Goal: Book appointment/travel/reservation

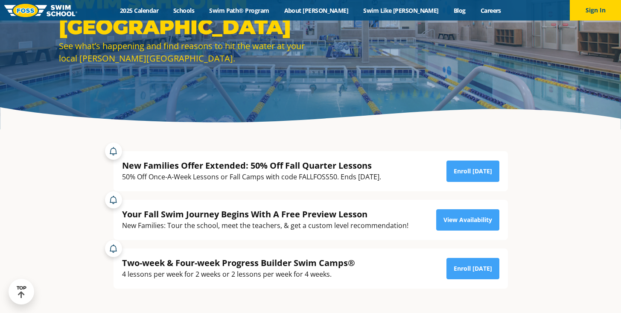
scroll to position [90, 0]
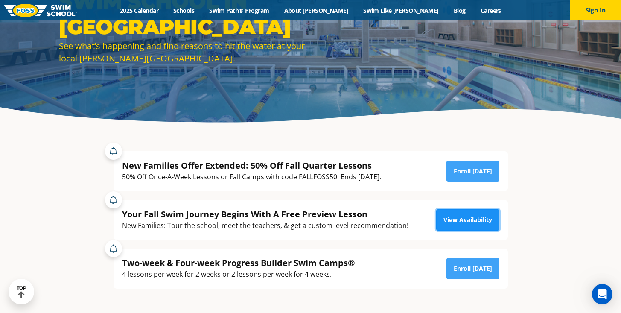
click at [466, 227] on link "View Availability" at bounding box center [467, 219] width 63 height 21
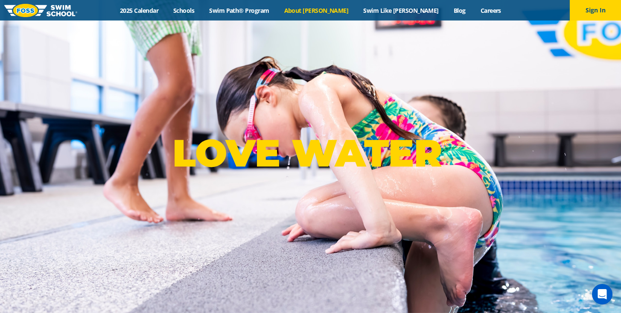
click at [318, 12] on link "About [PERSON_NAME]" at bounding box center [316, 10] width 79 height 8
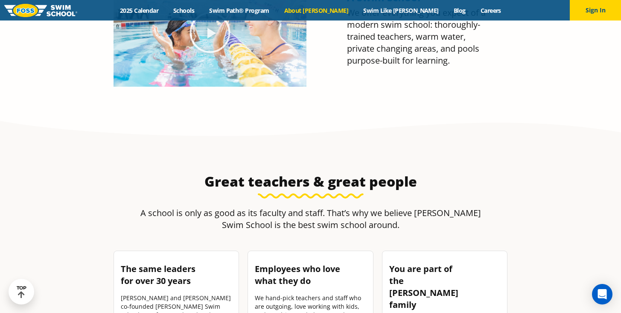
scroll to position [715, 0]
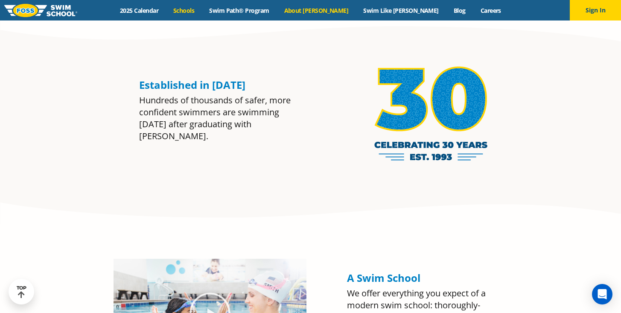
click at [202, 12] on link "Schools" at bounding box center [184, 10] width 36 height 8
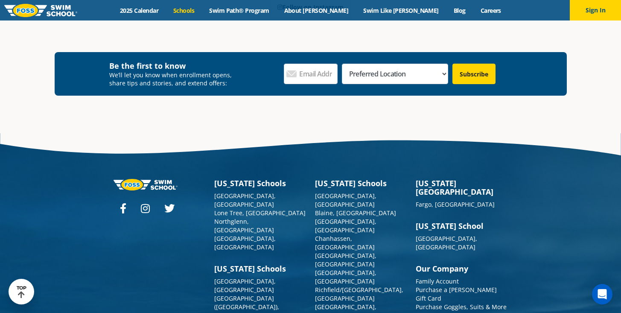
scroll to position [1338, 0]
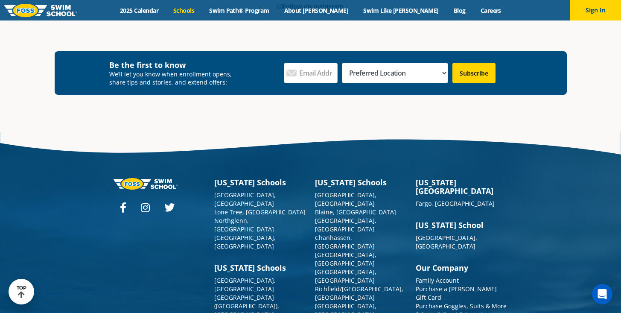
click at [327, 5] on div "Menu 2025 Calendar Schools Swim Path® Program About FOSS Swim Like Regan Blog C…" at bounding box center [310, 10] width 621 height 20
click at [328, 8] on link "About [PERSON_NAME]" at bounding box center [316, 10] width 79 height 8
